Goal: Transaction & Acquisition: Obtain resource

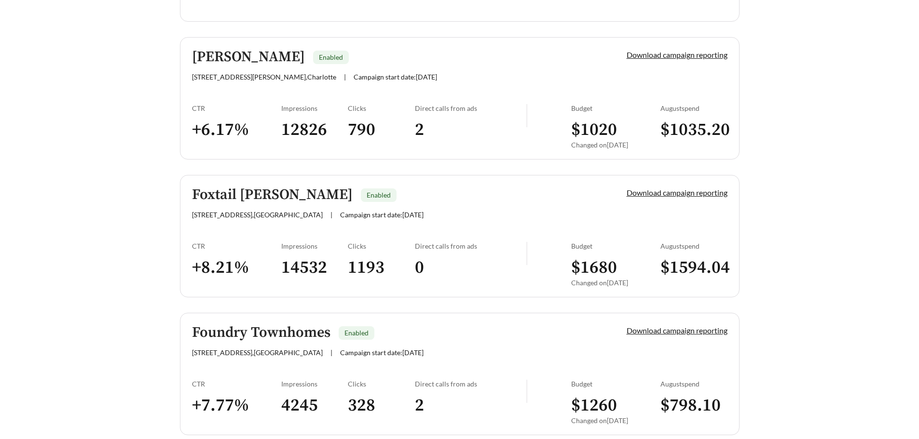
scroll to position [771, 0]
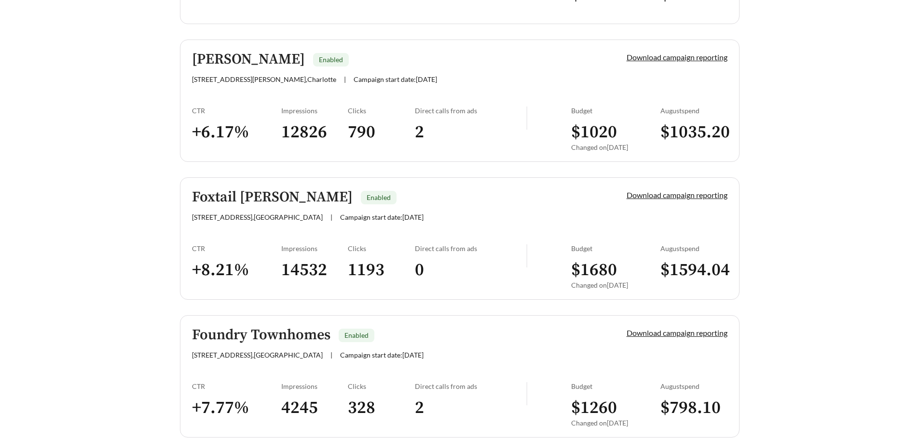
click at [393, 66] on div "[PERSON_NAME] Enabled" at bounding box center [393, 60] width 402 height 16
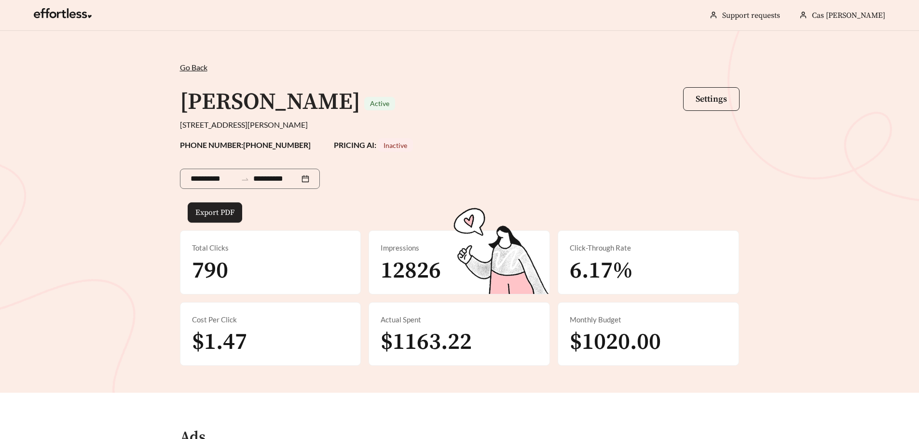
click at [203, 214] on span "Export PDF" at bounding box center [214, 213] width 39 height 12
drag, startPoint x: 119, startPoint y: 229, endPoint x: 169, endPoint y: 153, distance: 90.8
click at [119, 229] on div "**********" at bounding box center [459, 212] width 919 height 362
click at [194, 64] on span "Go Back" at bounding box center [193, 67] width 27 height 9
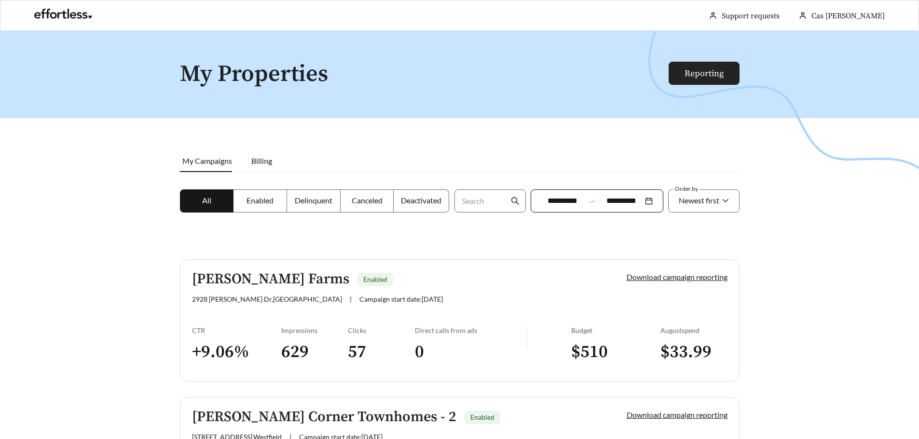
click at [715, 72] on link "Reporting" at bounding box center [703, 73] width 39 height 11
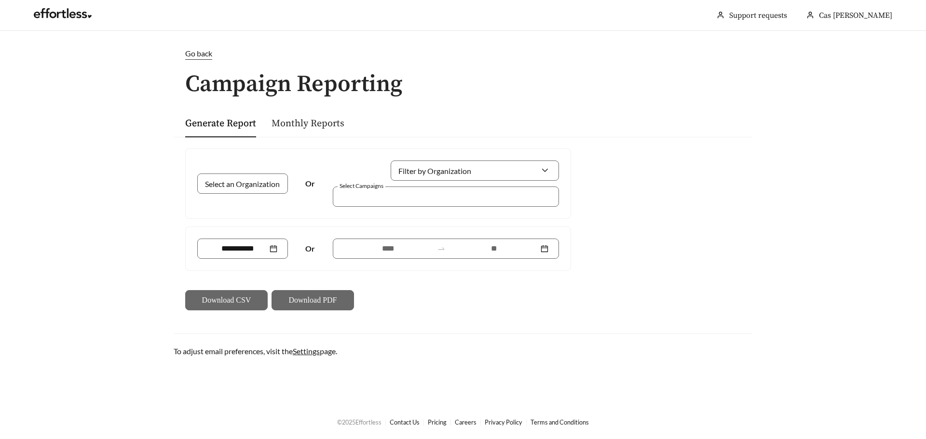
click at [316, 127] on link "Monthly Reports" at bounding box center [307, 124] width 73 height 12
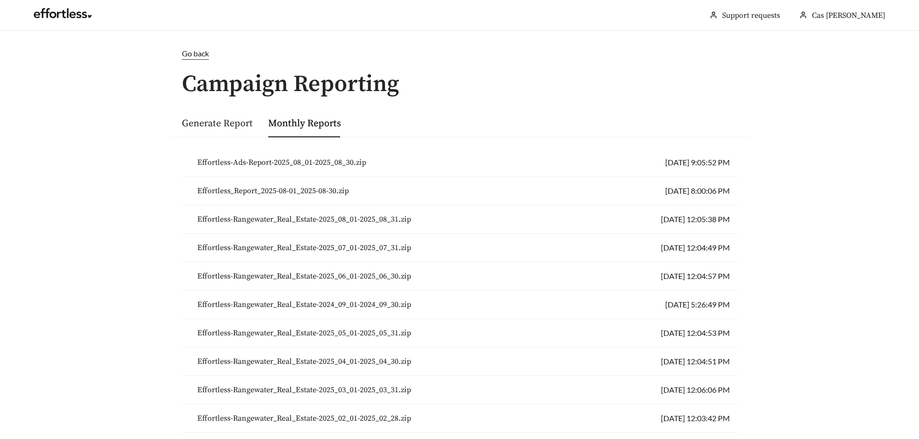
click at [240, 126] on link "Generate Report" at bounding box center [217, 124] width 71 height 12
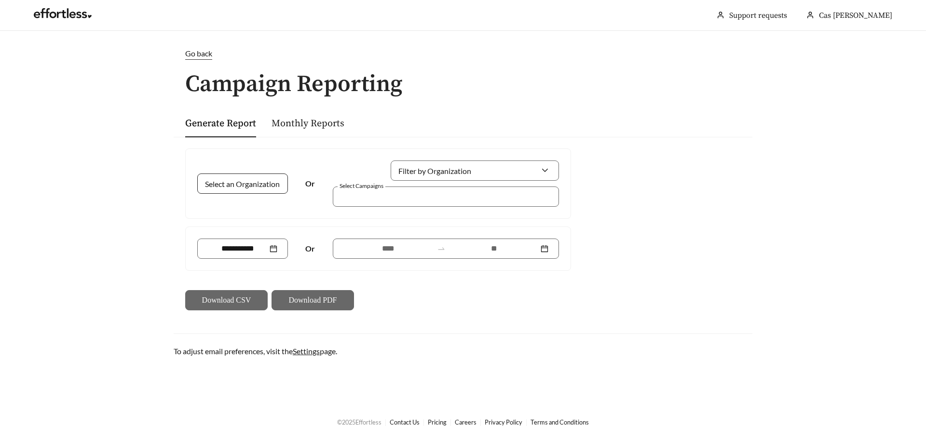
click at [271, 187] on div at bounding box center [242, 184] width 91 height 20
click at [199, 56] on span "Go back" at bounding box center [198, 53] width 27 height 9
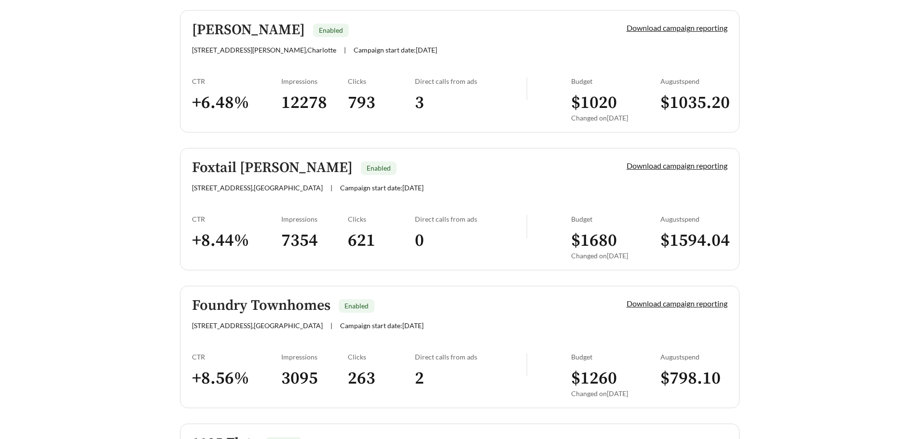
scroll to position [512, 0]
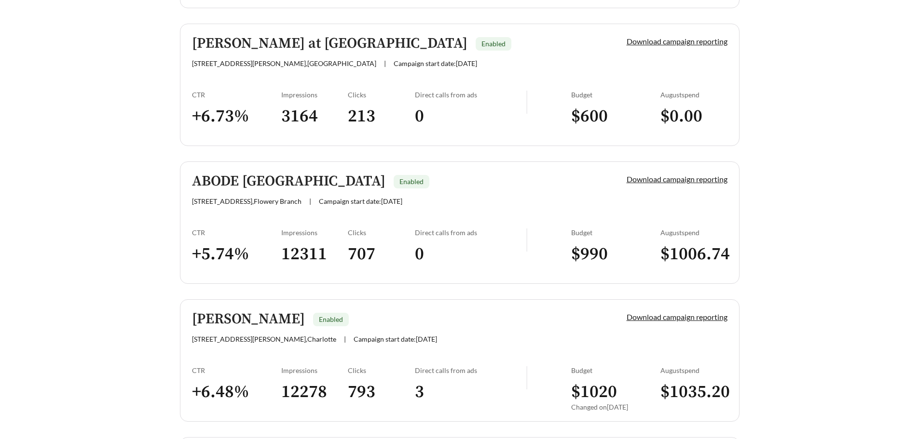
click at [217, 317] on h5 "[PERSON_NAME]" at bounding box center [248, 319] width 113 height 16
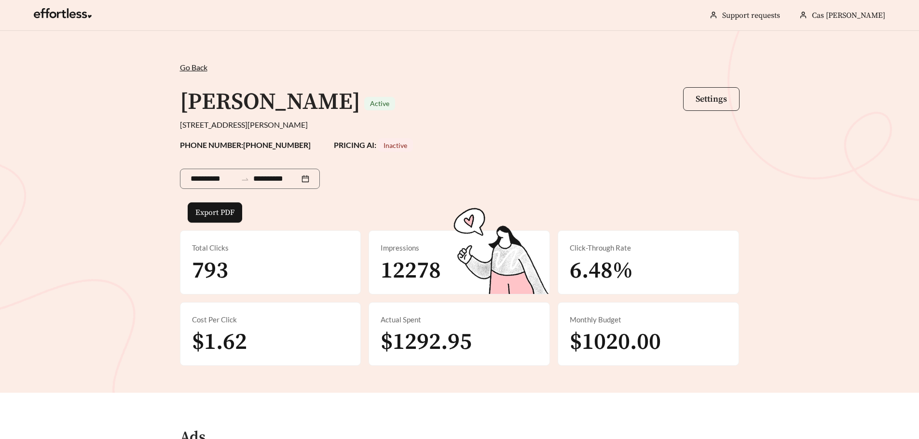
click at [697, 98] on span "Settings" at bounding box center [710, 99] width 31 height 11
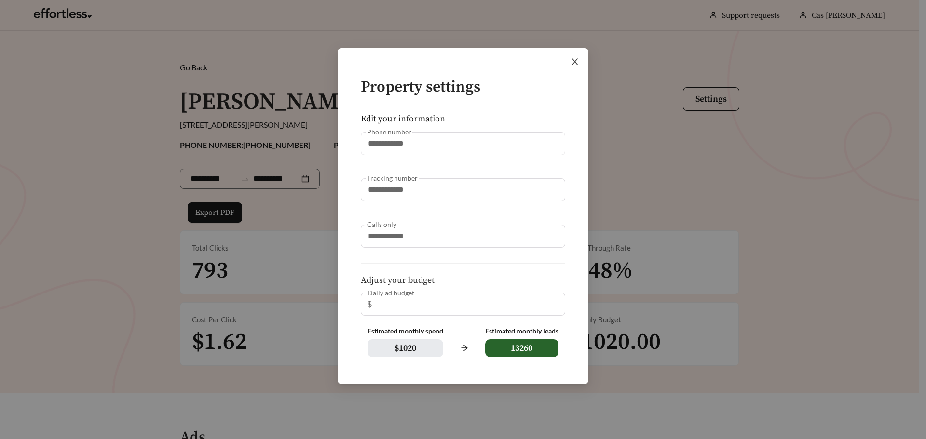
click at [573, 61] on icon "close" at bounding box center [574, 61] width 9 height 9
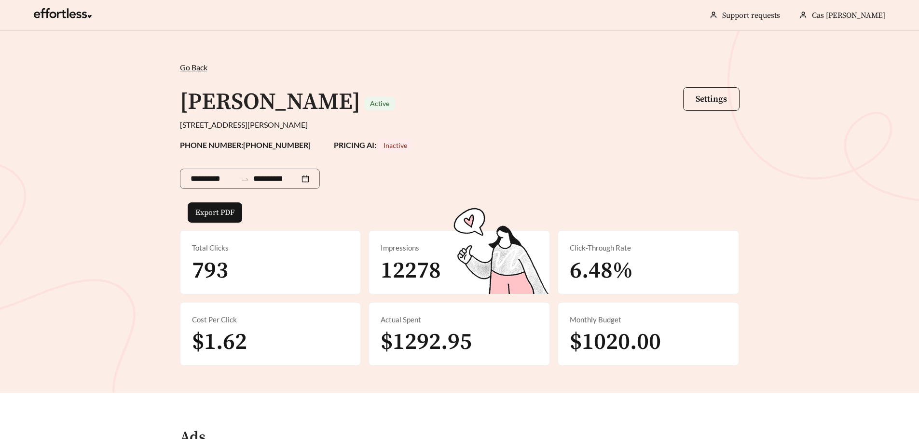
click at [186, 73] on div "Go Back /" at bounding box center [459, 68] width 559 height 12
click at [186, 67] on span "Go Back" at bounding box center [193, 67] width 27 height 9
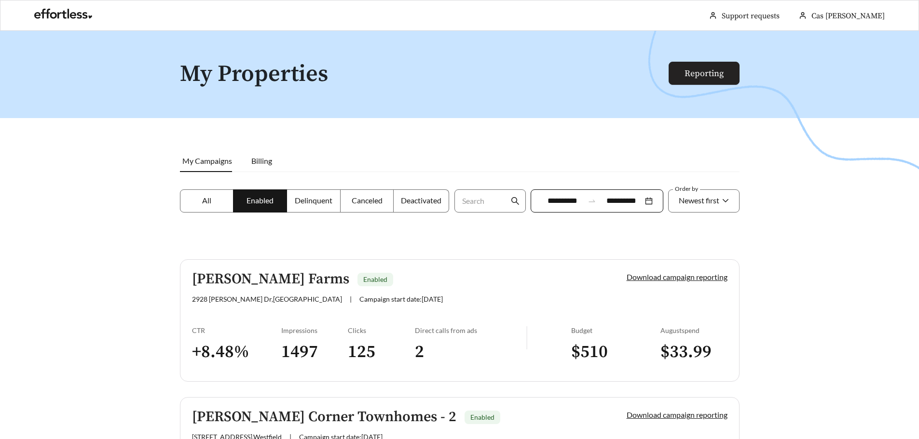
click at [710, 75] on link "Reporting" at bounding box center [703, 73] width 39 height 11
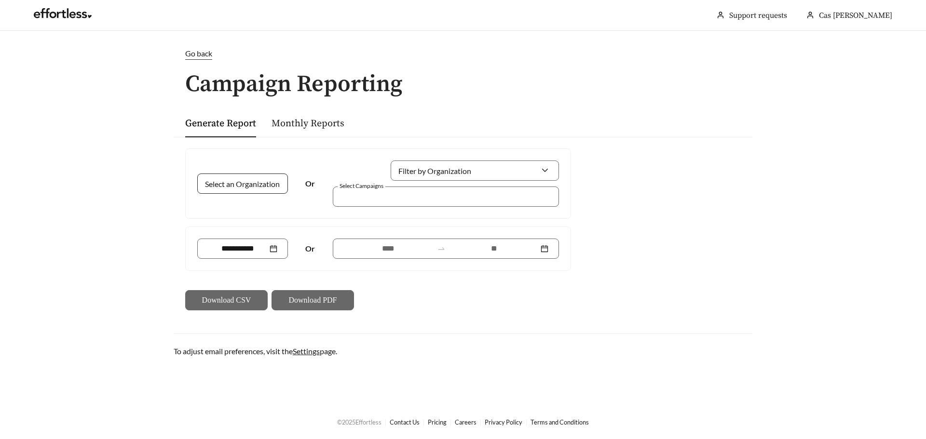
click at [224, 189] on input "Select an Organization" at bounding box center [239, 183] width 62 height 19
click at [226, 203] on span "Rangewater Real Estate" at bounding box center [247, 205] width 79 height 9
click at [255, 186] on span "Rangewater Real Estate" at bounding box center [247, 183] width 79 height 9
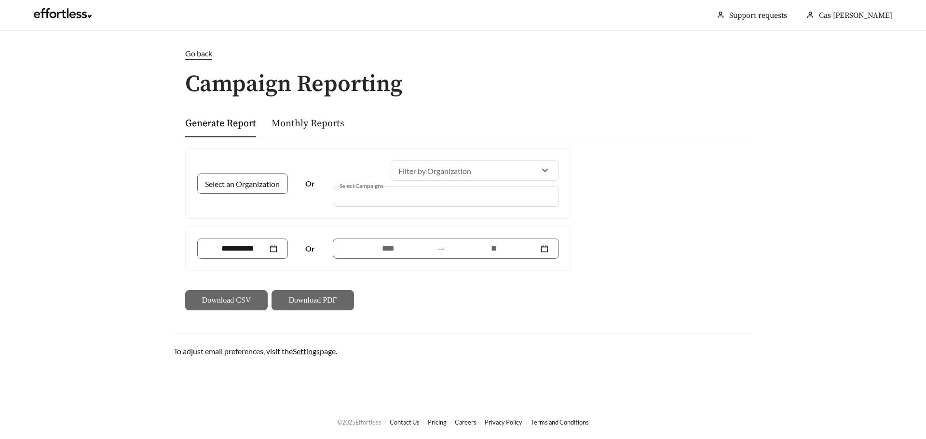
click at [673, 183] on div "Select an Organization Or Filter by Organization Select Campaigns Or Download C…" at bounding box center [463, 229] width 579 height 185
click at [243, 180] on input "Select an Organization" at bounding box center [239, 183] width 62 height 19
click at [254, 149] on div "Select an Organization Or Filter by Organization Select Campaigns" at bounding box center [378, 183] width 385 height 69
click at [195, 40] on main "Go back Campaign Reporting Generate Report Monthly Reports Select an Organizati…" at bounding box center [463, 218] width 926 height 374
click at [198, 53] on span "Go back" at bounding box center [198, 53] width 27 height 9
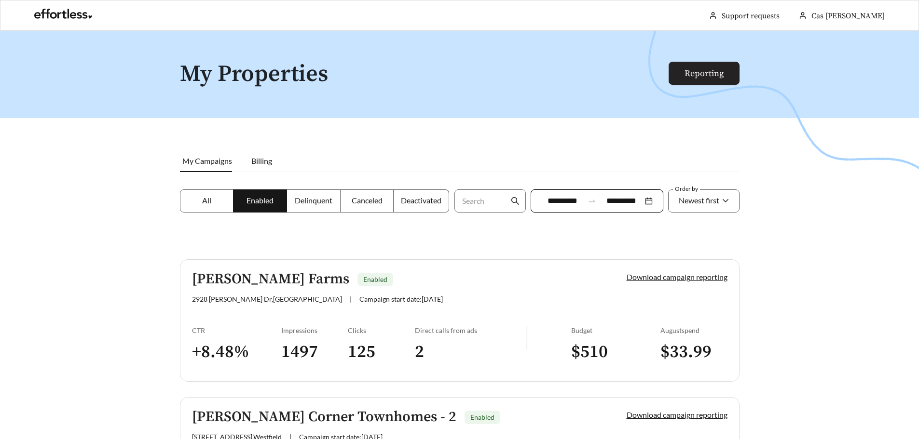
click at [684, 71] on link "Reporting" at bounding box center [703, 73] width 39 height 11
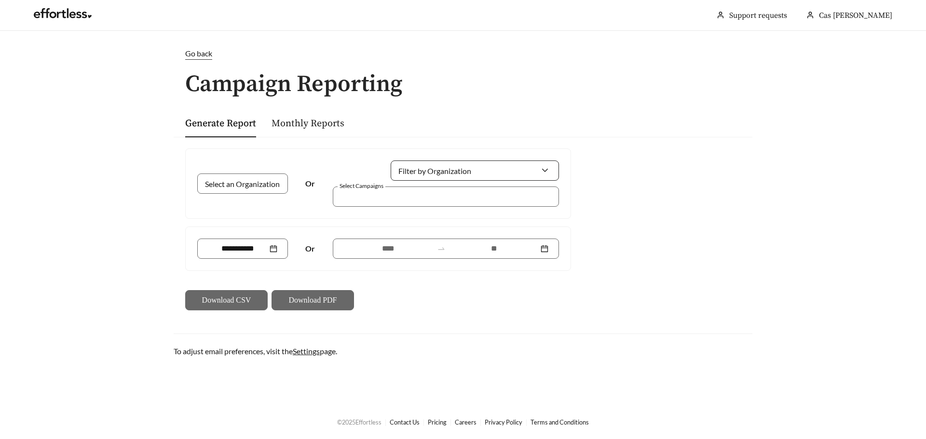
click at [497, 177] on input "Filter by Organization" at bounding box center [470, 170] width 139 height 19
click at [650, 126] on div "Generate Report Monthly Reports" at bounding box center [462, 123] width 555 height 28
click at [410, 165] on input "Filter by Organization" at bounding box center [470, 170] width 139 height 19
click at [419, 190] on span "Rangewater Real Estate" at bounding box center [440, 192] width 79 height 9
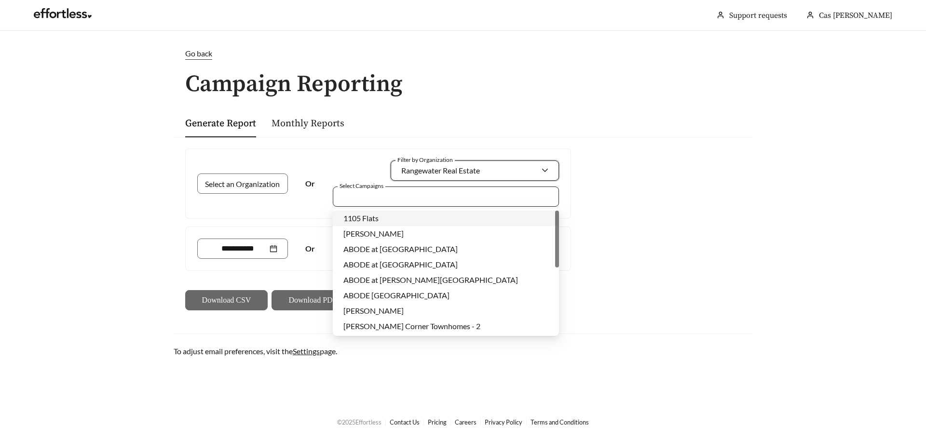
click at [531, 198] on div at bounding box center [439, 196] width 204 height 13
click at [463, 308] on div "[PERSON_NAME]" at bounding box center [445, 311] width 205 height 11
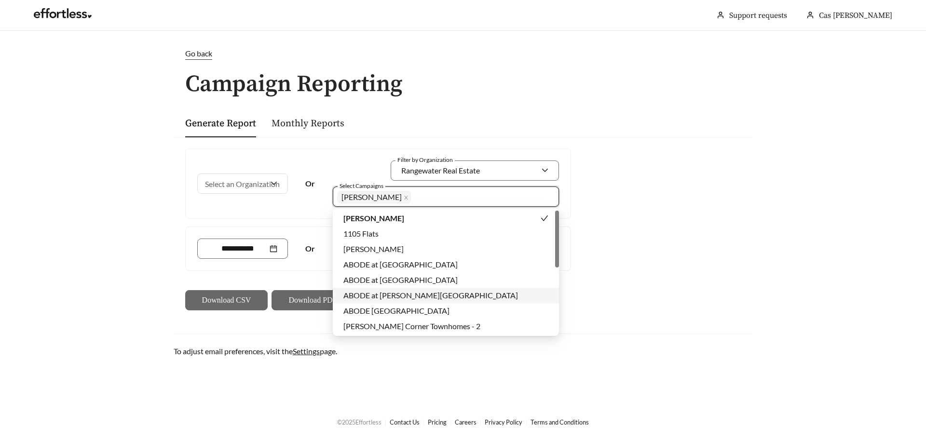
click at [618, 258] on div "Select an Organization Or Filter by Organization Rangewater Real Estate Select …" at bounding box center [463, 229] width 579 height 185
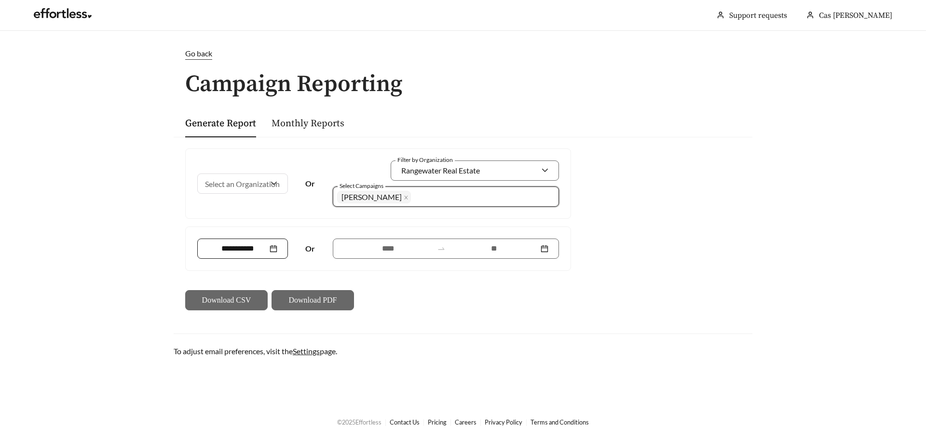
click at [276, 249] on div at bounding box center [242, 249] width 69 height 12
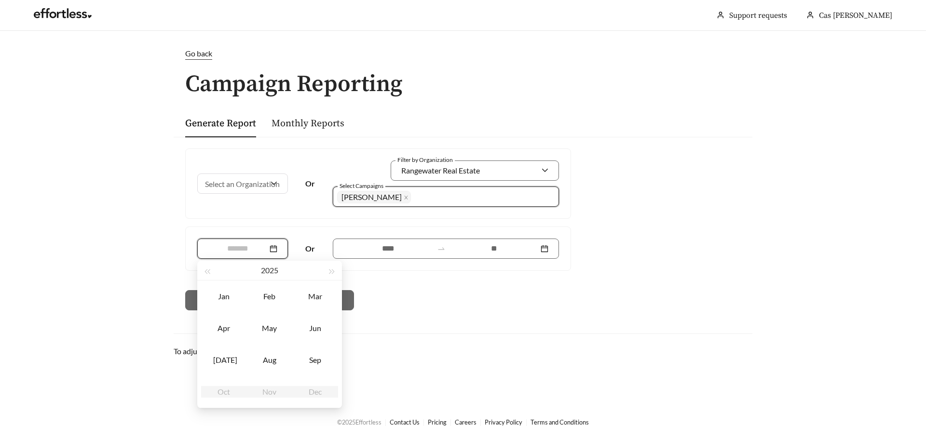
click at [275, 360] on div "Aug" at bounding box center [269, 360] width 29 height 12
type input "*******"
click at [252, 249] on input "*******" at bounding box center [238, 249] width 60 height 12
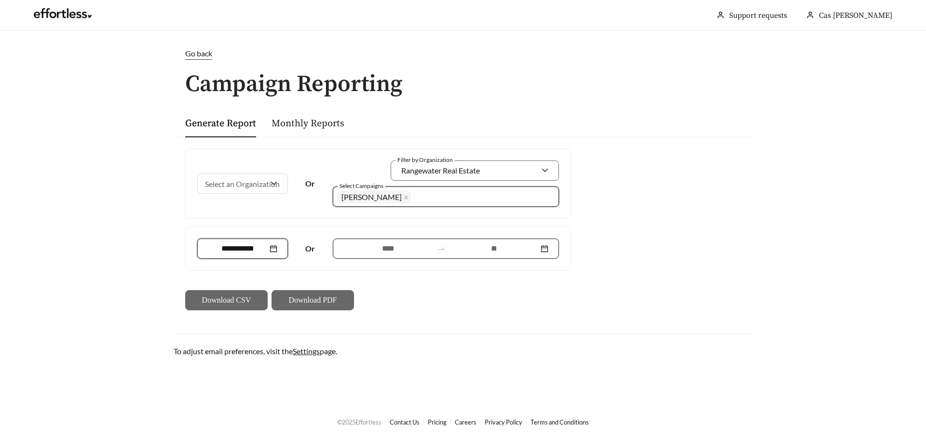
click at [375, 248] on input at bounding box center [387, 249] width 89 height 12
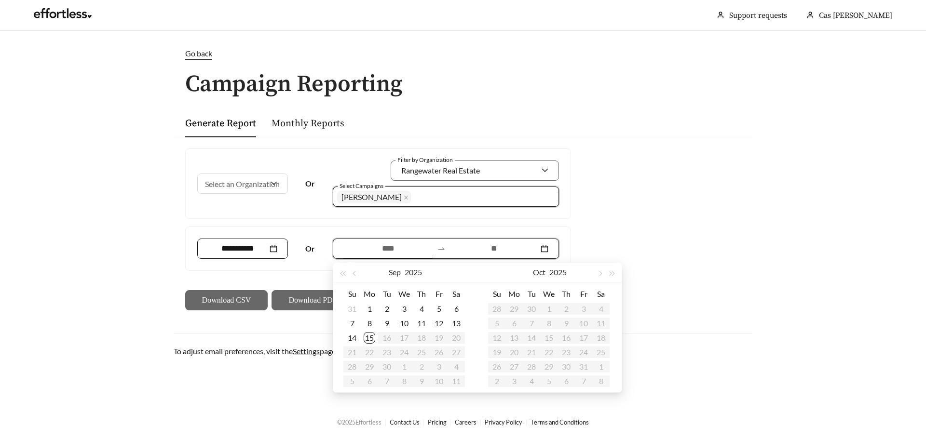
click at [272, 248] on div at bounding box center [242, 249] width 69 height 12
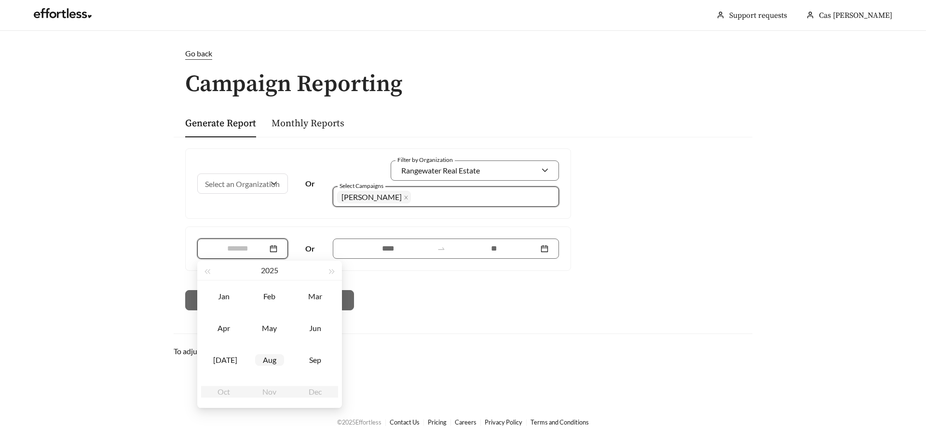
click at [273, 359] on div "Aug" at bounding box center [269, 360] width 29 height 12
type input "*******"
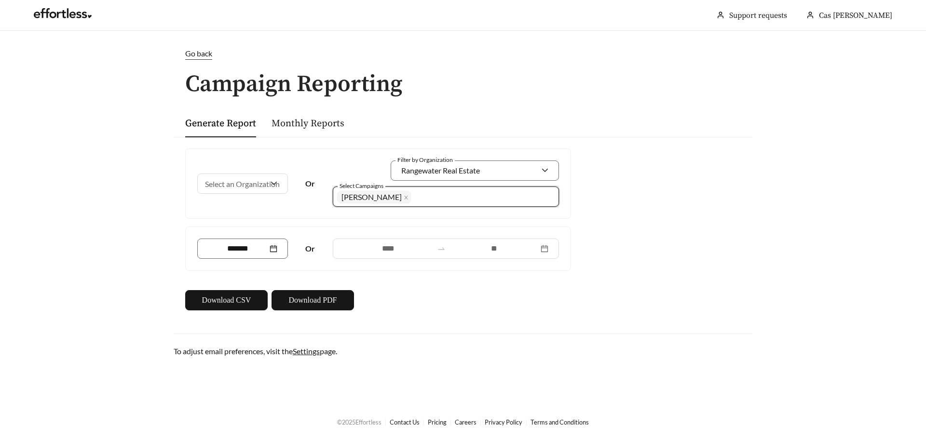
click at [466, 304] on div "Download CSV Download PDF" at bounding box center [378, 300] width 386 height 20
click at [299, 304] on span "Download PDF" at bounding box center [312, 301] width 48 height 12
